Goal: Communication & Community: Answer question/provide support

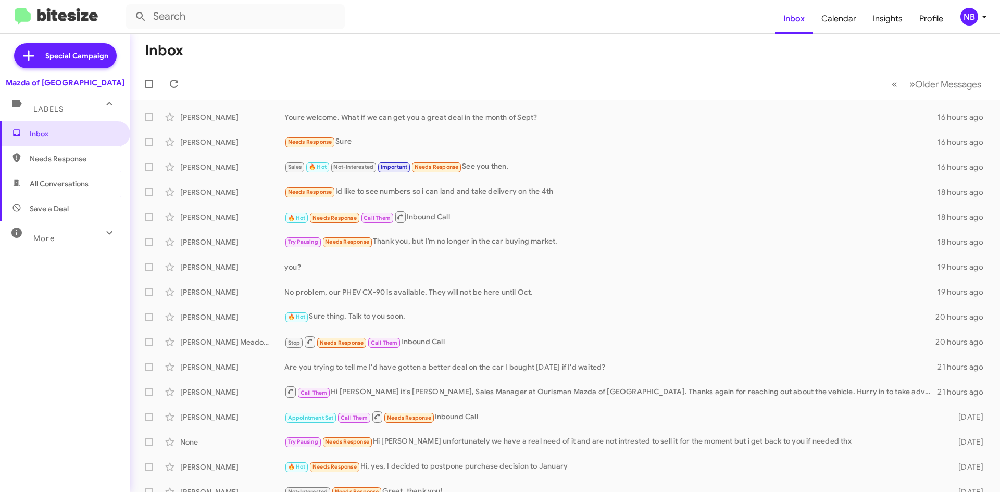
click at [33, 20] on img at bounding box center [56, 16] width 83 height 17
click at [55, 81] on div "Mazda of [GEOGRAPHIC_DATA]" at bounding box center [65, 83] width 119 height 10
click at [73, 79] on div "Mazda of [GEOGRAPHIC_DATA]" at bounding box center [65, 83] width 119 height 10
click at [167, 79] on span at bounding box center [173, 84] width 21 height 12
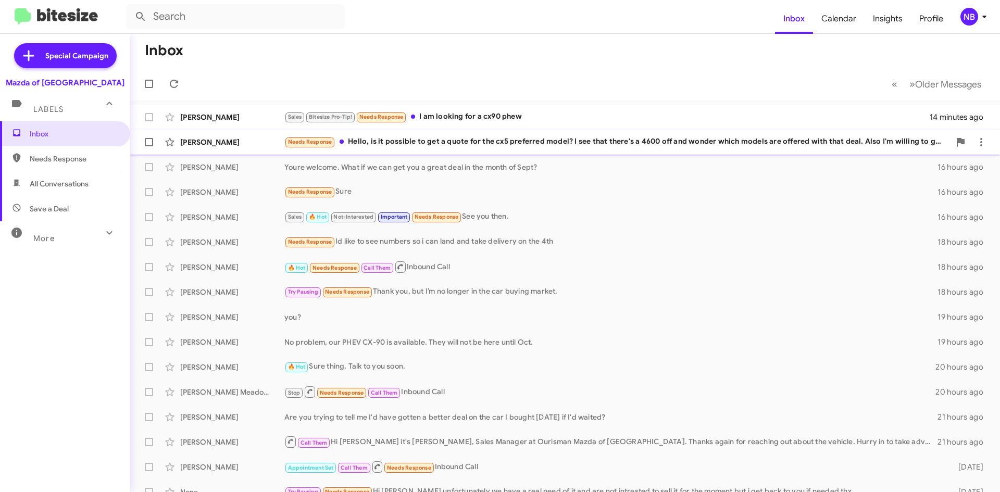
click at [410, 142] on div "Needs Response Hello, is it possible to get a quote for the cx5 preferred model…" at bounding box center [616, 142] width 665 height 12
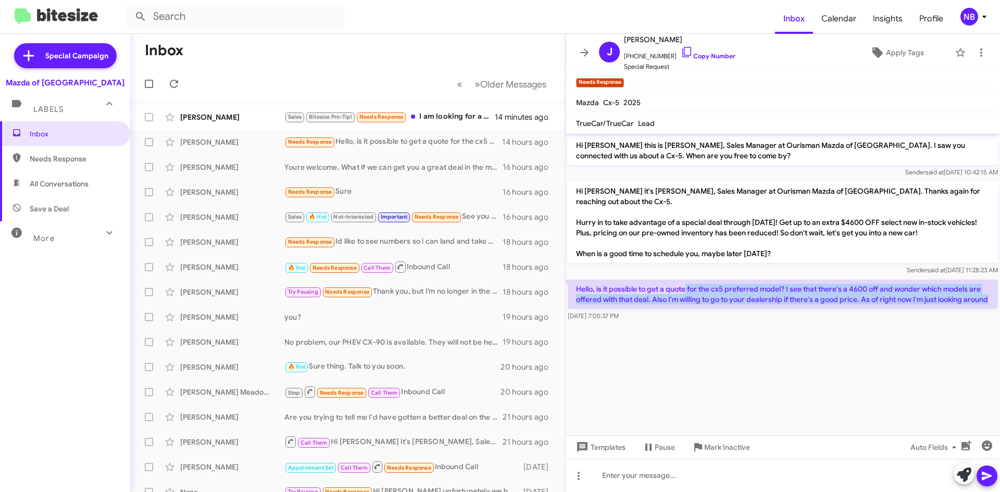
drag, startPoint x: 686, startPoint y: 279, endPoint x: 947, endPoint y: 305, distance: 263.2
click at [946, 305] on p "Hello, is it possible to get a quote for the cx5 preferred model? I see that th…" at bounding box center [782, 294] width 430 height 29
click at [726, 291] on p "Hello, is it possible to get a quote for the cx5 preferred model? I see that th…" at bounding box center [782, 294] width 430 height 29
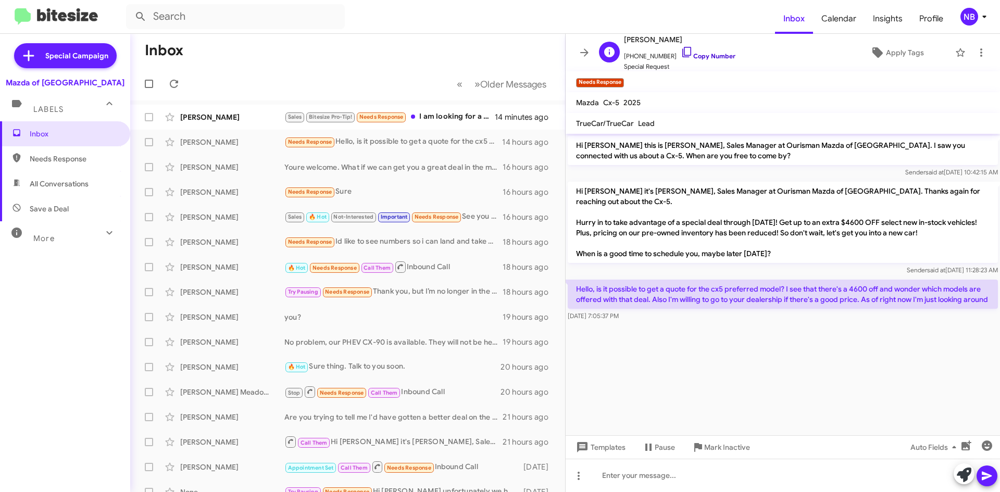
click at [680, 50] on icon at bounding box center [686, 52] width 12 height 12
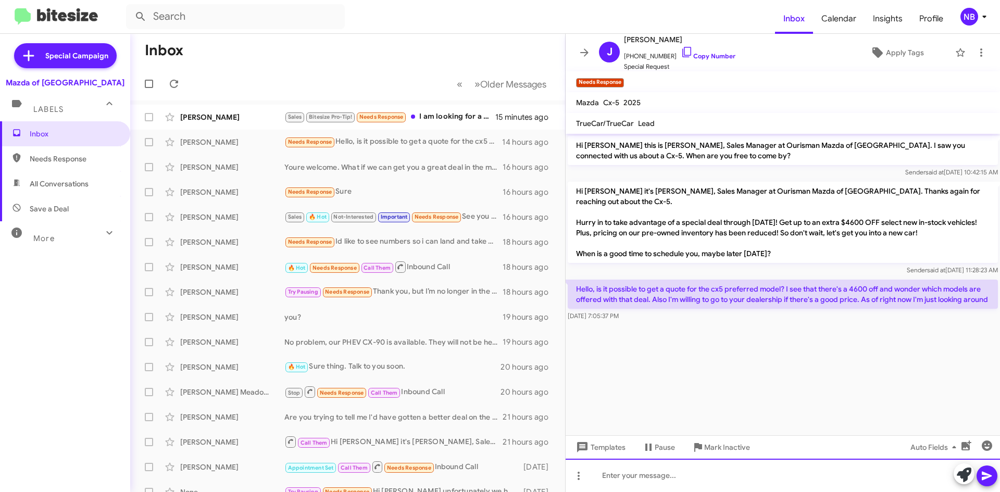
click at [642, 471] on div at bounding box center [782, 475] width 434 height 33
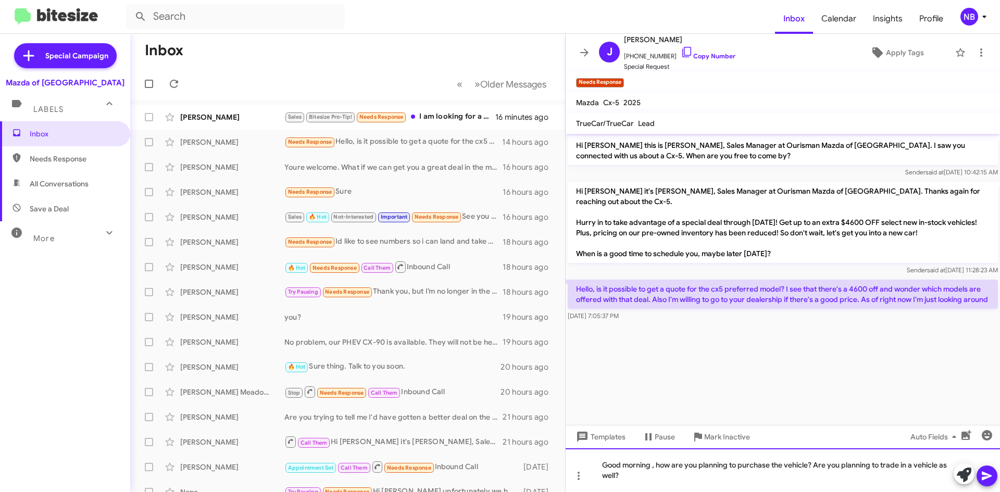
click at [655, 469] on div "Good morning , how are you planning to purchase the vehicle? Are you planning t…" at bounding box center [782, 470] width 434 height 44
click at [666, 473] on div "Good morning, how are you planning to purchase the vehicle? Are you planning to…" at bounding box center [782, 470] width 434 height 44
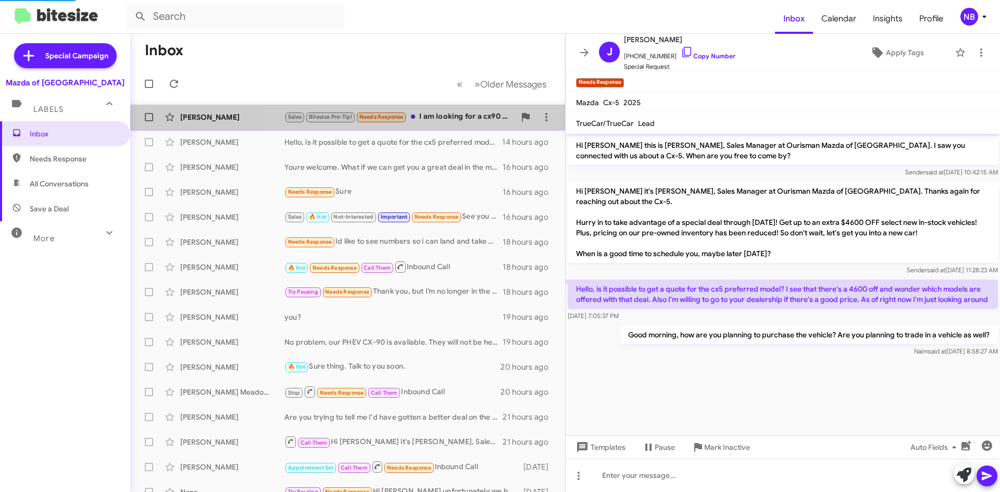
click at [461, 123] on div "Sales Bitesize Pro-Tip! Needs Response I am looking for a cx90 phew" at bounding box center [399, 117] width 231 height 12
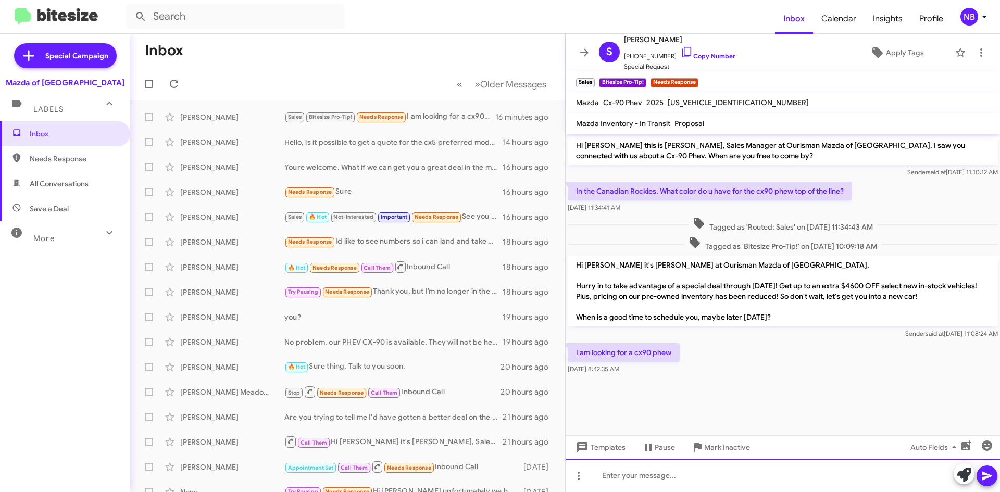
click at [629, 473] on div at bounding box center [782, 475] width 434 height 33
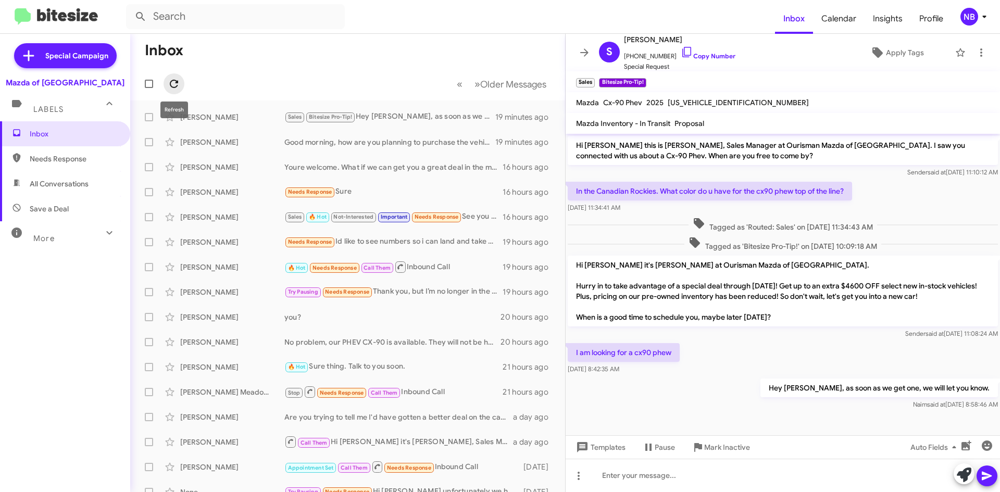
click at [175, 87] on icon at bounding box center [174, 84] width 8 height 8
